Goal: Find specific page/section: Find specific page/section

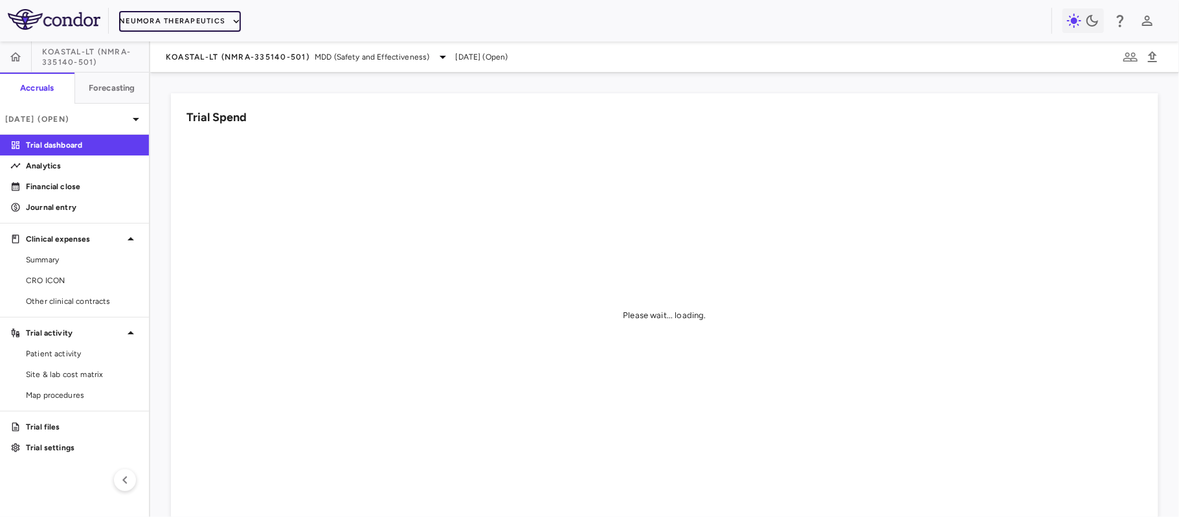
click at [180, 14] on button "Neumora Therapeutics" at bounding box center [180, 21] width 122 height 21
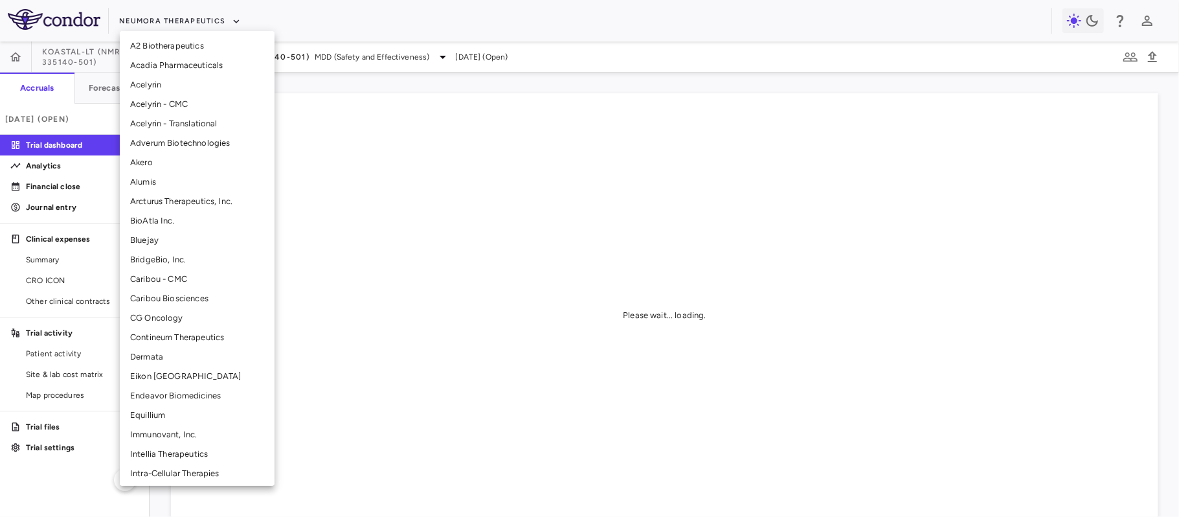
click at [154, 185] on li "Alumis" at bounding box center [197, 181] width 155 height 19
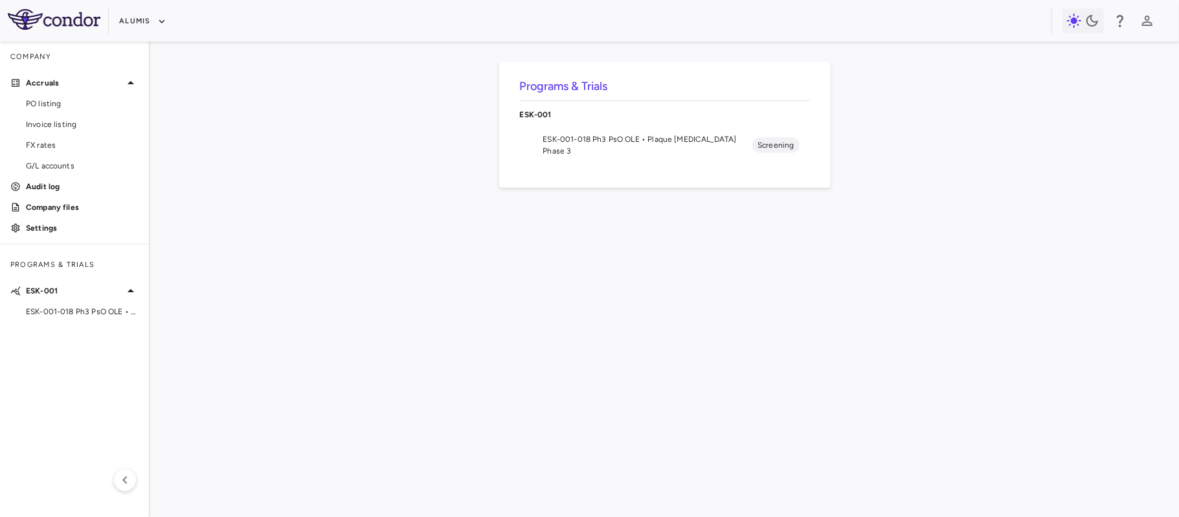
click at [687, 135] on span "ESK-001-018 Ph3 PsO OLE • Plaque [MEDICAL_DATA]" at bounding box center [648, 139] width 210 height 12
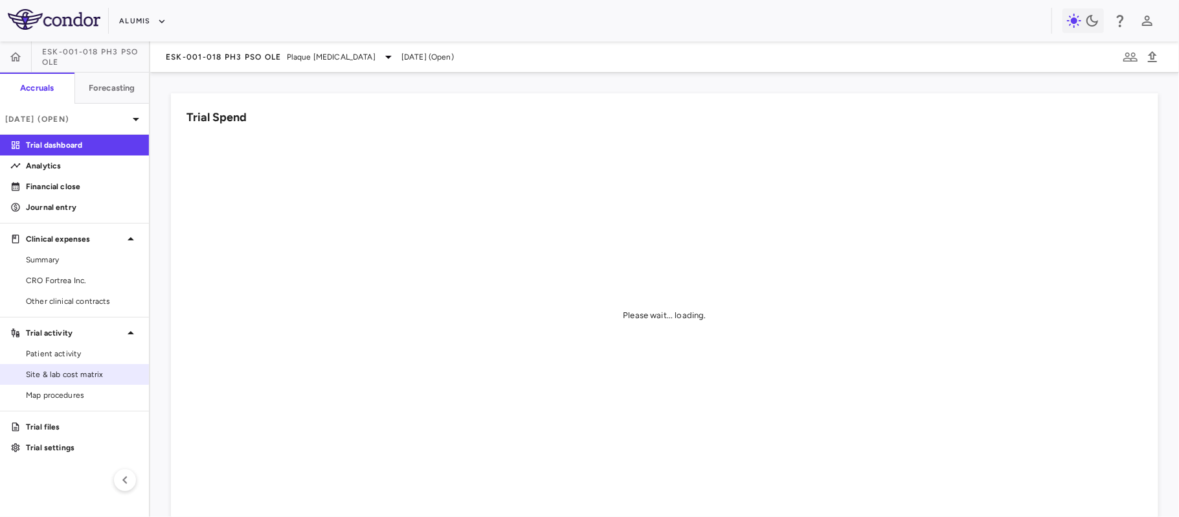
click at [37, 376] on span "Site & lab cost matrix" at bounding box center [82, 374] width 113 height 12
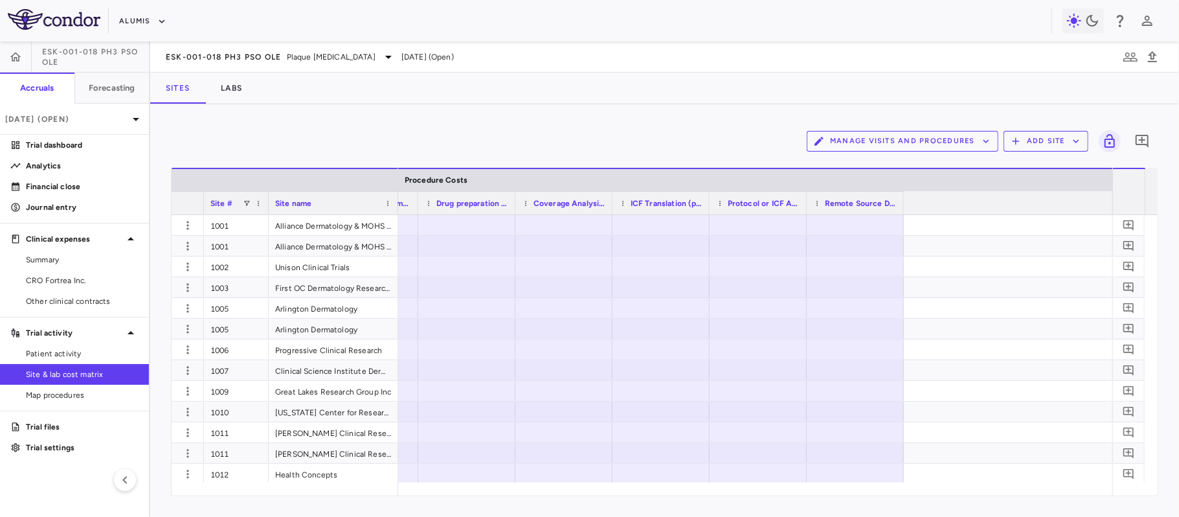
scroll to position [0, 10411]
